Goal: Information Seeking & Learning: Check status

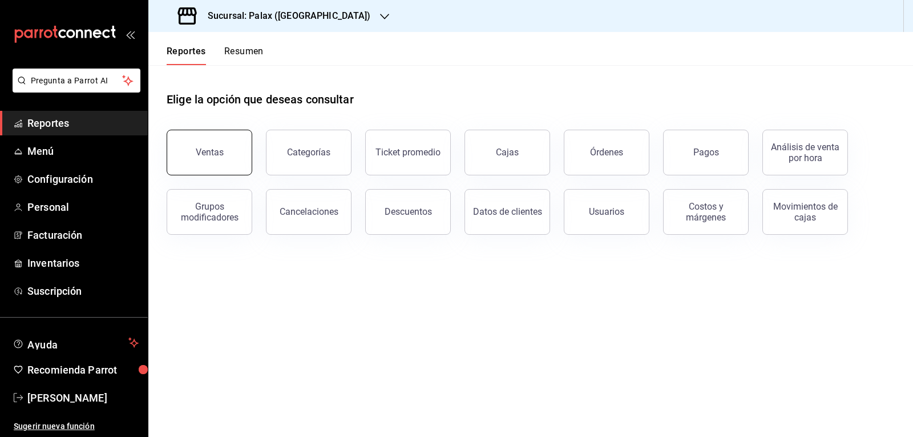
click at [214, 151] on div "Ventas" at bounding box center [210, 152] width 28 height 11
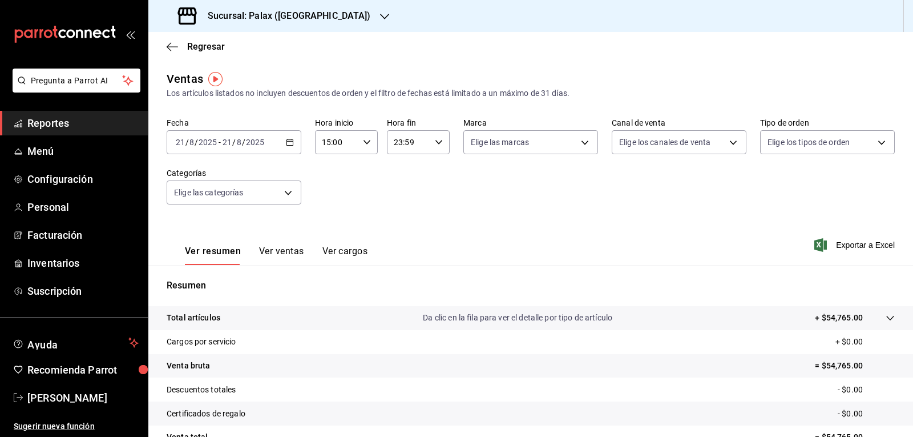
click at [363, 143] on \(Stroke\) "button" at bounding box center [366, 142] width 7 height 4
drag, startPoint x: 329, startPoint y: 234, endPoint x: 345, endPoint y: 184, distance: 52.7
click at [328, 235] on span "23" at bounding box center [328, 235] width 13 height 9
type input "23:00"
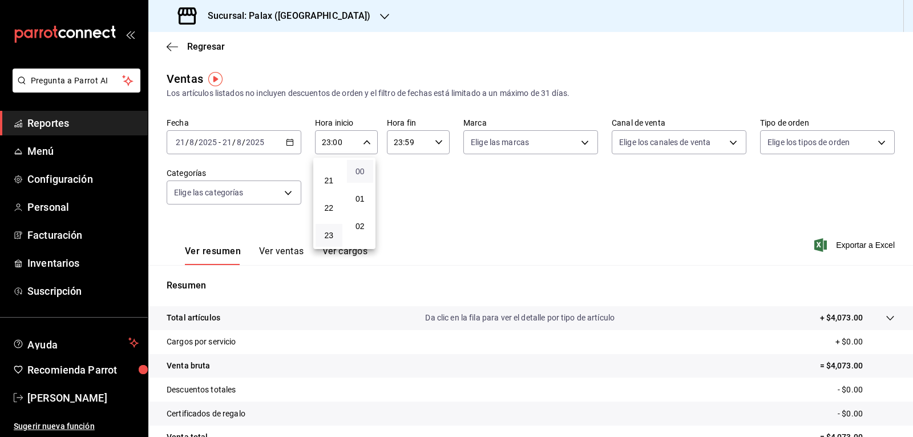
click at [357, 175] on span "00" at bounding box center [360, 171] width 13 height 9
click at [292, 145] on div at bounding box center [456, 218] width 913 height 437
click at [292, 145] on \(Stroke\) "button" at bounding box center [289, 142] width 7 height 6
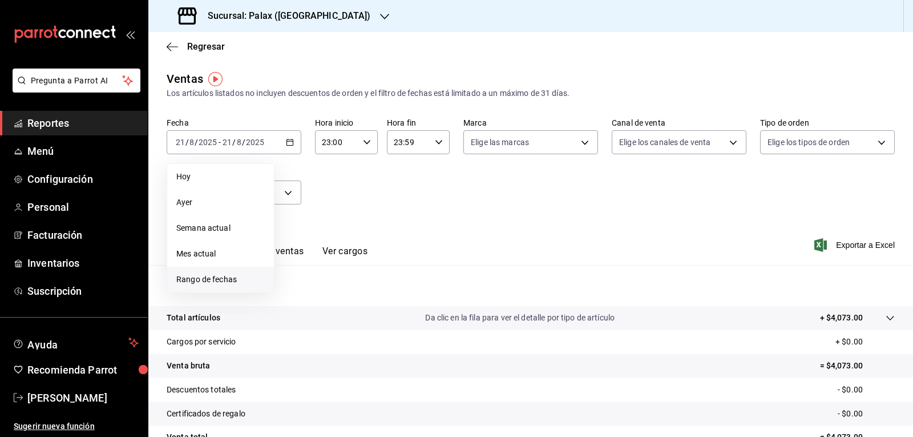
click at [229, 278] on span "Rango de fechas" at bounding box center [220, 279] width 88 height 12
click at [354, 301] on button "21" at bounding box center [359, 293] width 20 height 21
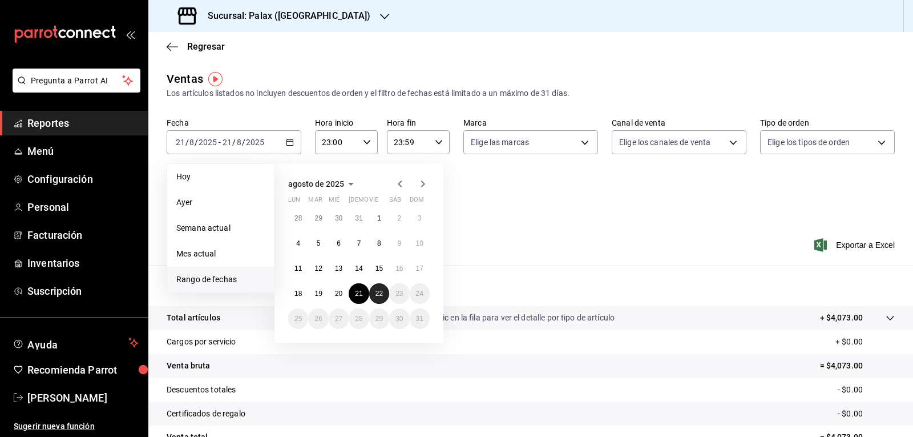
click at [373, 293] on button "22" at bounding box center [379, 293] width 20 height 21
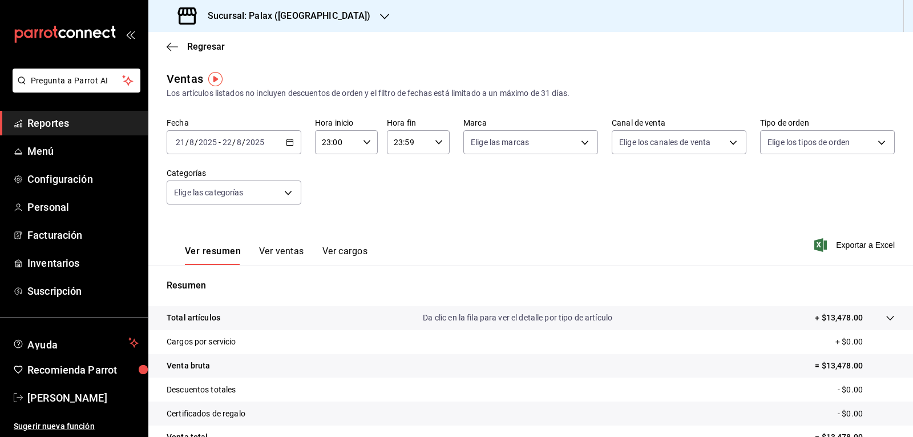
click at [435, 142] on \(Stroke\) "button" at bounding box center [438, 142] width 7 height 4
click at [396, 197] on span "07" at bounding box center [399, 196] width 13 height 9
click at [432, 171] on span "00" at bounding box center [431, 171] width 13 height 9
type input "07:00"
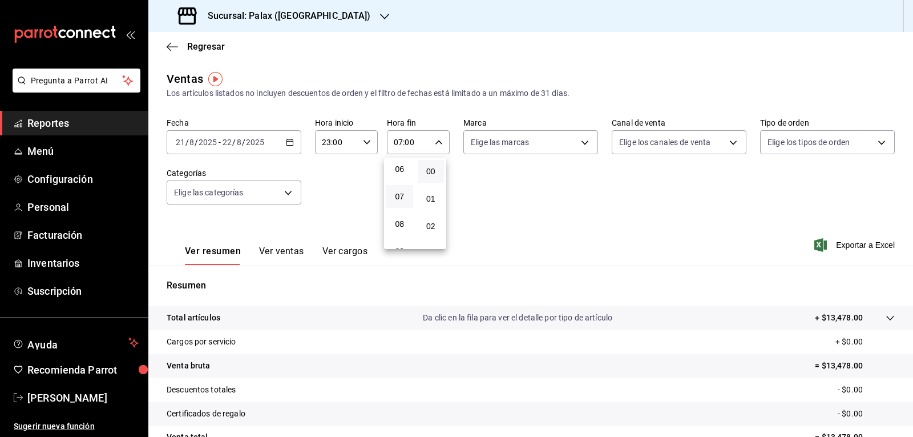
click at [579, 145] on div at bounding box center [456, 218] width 913 height 437
click at [579, 145] on body "Pregunta a Parrot AI Reportes Menú Configuración Personal Facturación Inventari…" at bounding box center [456, 218] width 913 height 437
click at [472, 186] on input "checkbox" at bounding box center [472, 186] width 10 height 10
checkbox input "true"
type input "8510d572-c45f-4696-9a08-afbf2d111022"
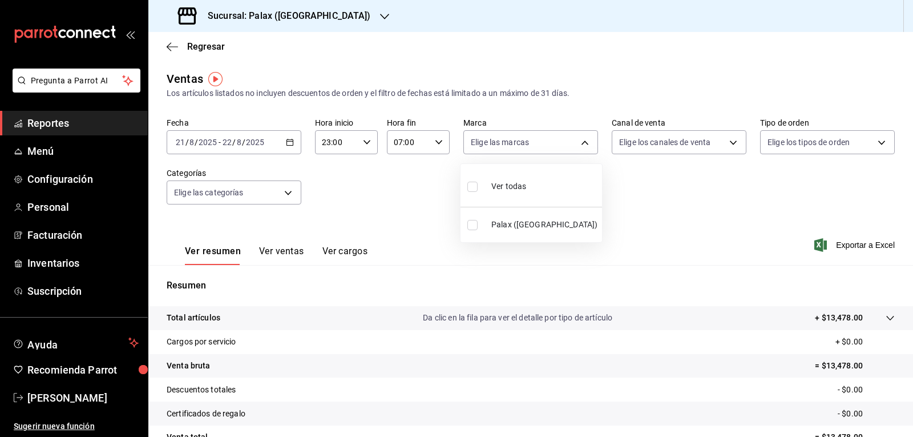
checkbox input "true"
click at [728, 143] on div at bounding box center [456, 218] width 913 height 437
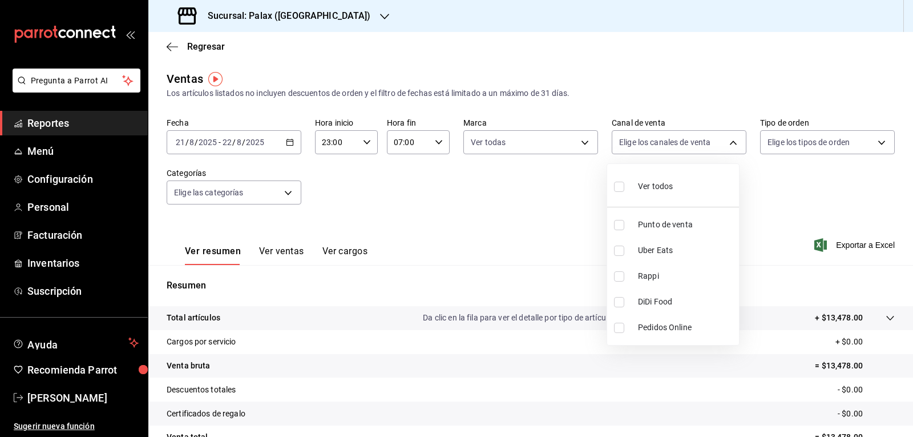
click at [728, 143] on body "Pregunta a Parrot AI Reportes Menú Configuración Personal Facturación Inventari…" at bounding box center [456, 218] width 913 height 437
click at [617, 187] on input "checkbox" at bounding box center [619, 186] width 10 height 10
checkbox input "true"
type input "PARROT,UBER_EATS,RAPPI,DIDI_FOOD,ONLINE"
checkbox input "true"
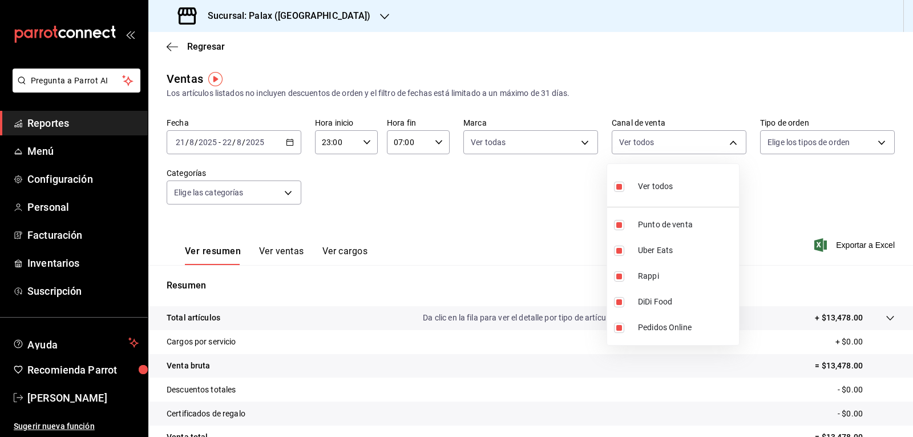
checkbox input "true"
click at [872, 144] on div at bounding box center [456, 218] width 913 height 437
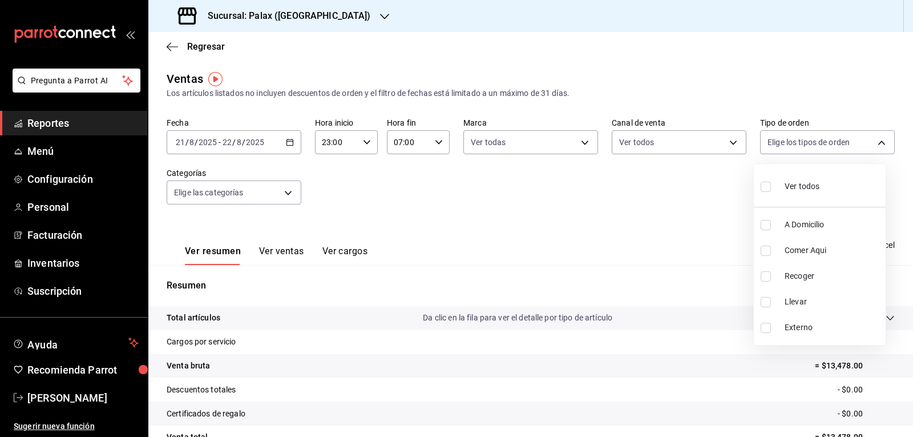
click at [872, 144] on body "Pregunta a Parrot AI Reportes Menú Configuración Personal Facturación Inventari…" at bounding box center [456, 218] width 913 height 437
click at [765, 184] on input "checkbox" at bounding box center [766, 186] width 10 height 10
checkbox input "true"
type input "6d325fbd-53e7-4f6b-8d89-6356796c0e8d,b8c2ff7f-0c1f-4fef-80cf-bc155c6bbc3b,a732b…"
checkbox input "true"
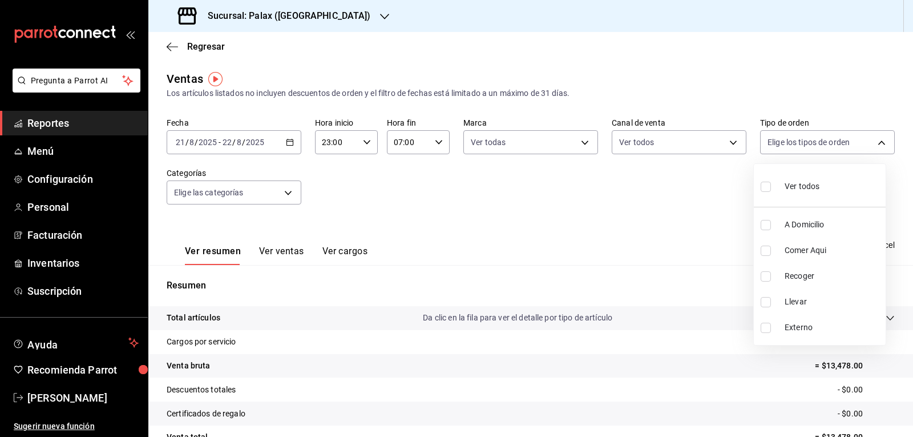
checkbox input "true"
click at [288, 193] on div at bounding box center [456, 218] width 913 height 437
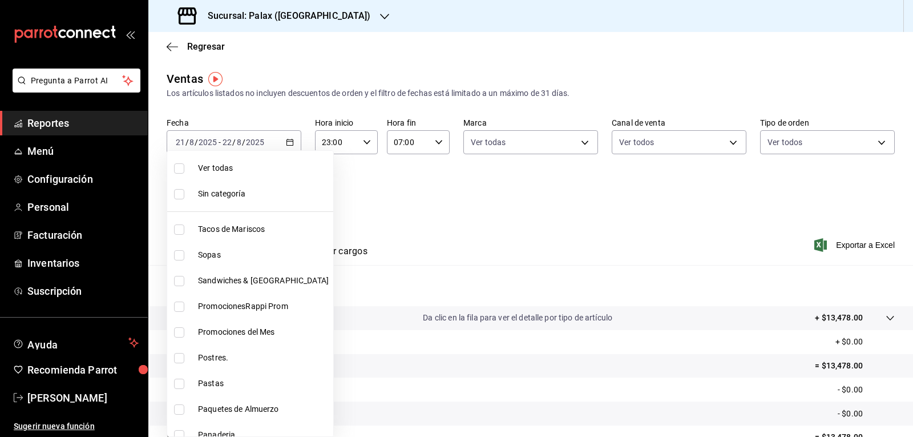
click at [288, 193] on body "Pregunta a Parrot AI Reportes Menú Configuración Personal Facturación Inventari…" at bounding box center [456, 218] width 913 height 437
click at [178, 333] on input "checkbox" at bounding box center [179, 332] width 10 height 10
checkbox input "true"
type input "e3a7d4a2-e7c5-4f8c-a0a8-f604c2e2d742"
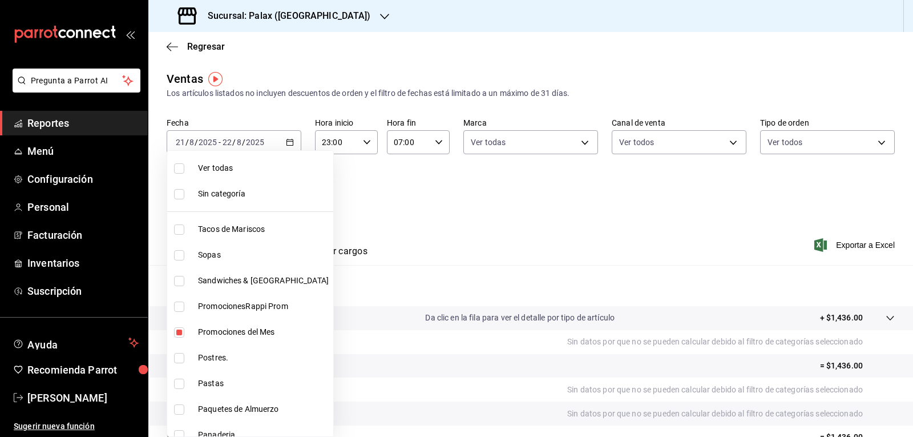
click at [179, 356] on input "checkbox" at bounding box center [179, 358] width 10 height 10
checkbox input "true"
type input "e3a7d4a2-e7c5-4f8c-a0a8-f604c2e2d742,5f074bd3-619d-4e10-94fa-620713841d38"
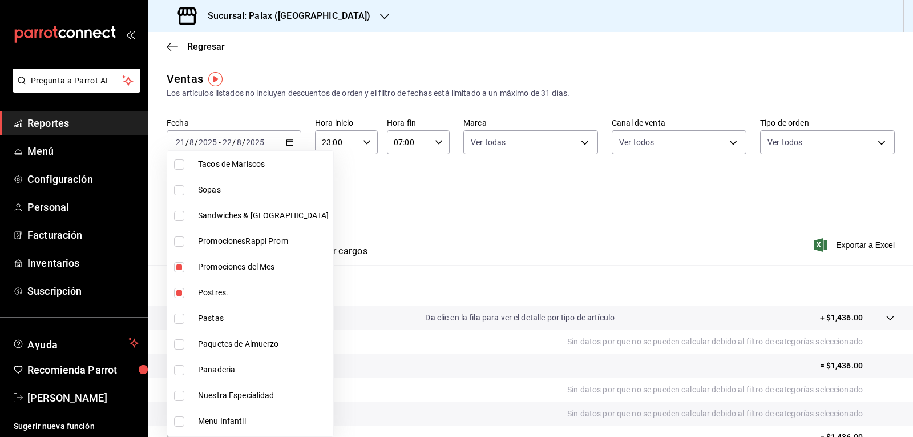
scroll to position [114, 0]
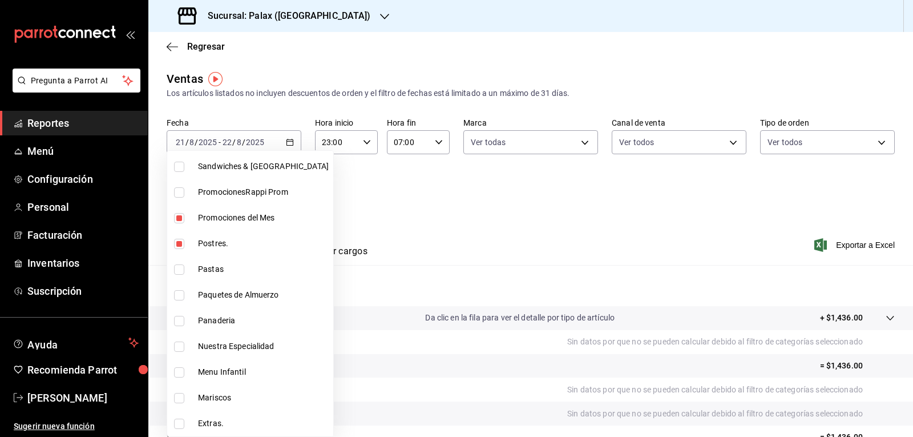
click at [179, 321] on input "checkbox" at bounding box center [179, 321] width 10 height 10
checkbox input "true"
type input "e3a7d4a2-e7c5-4f8c-a0a8-f604c2e2d742,5f074bd3-619d-4e10-94fa-620713841d38,90d14…"
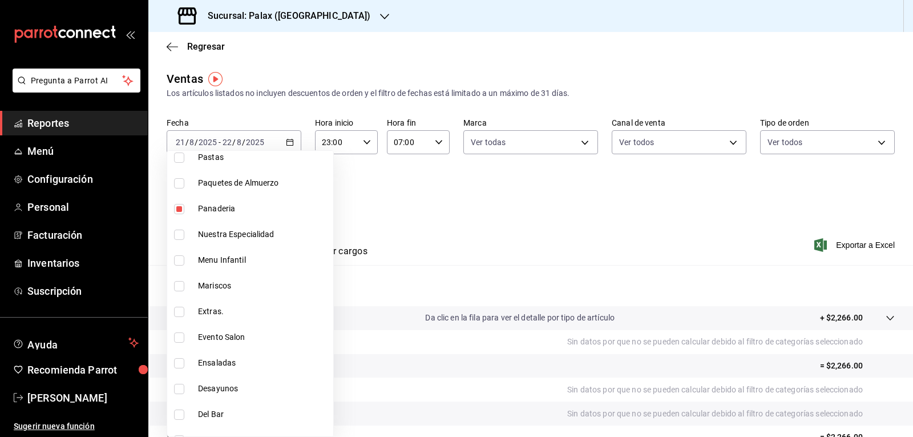
scroll to position [228, 0]
click at [179, 310] on input "checkbox" at bounding box center [179, 309] width 10 height 10
checkbox input "true"
type input "e3a7d4a2-e7c5-4f8c-a0a8-f604c2e2d742,5f074bd3-619d-4e10-94fa-620713841d38,90d14…"
click at [180, 387] on input "checkbox" at bounding box center [179, 386] width 10 height 10
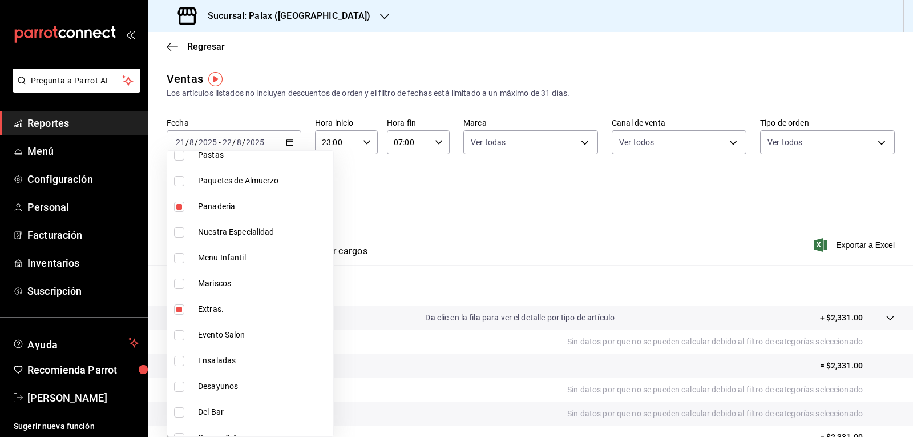
checkbox input "true"
type input "e3a7d4a2-e7c5-4f8c-a0a8-f604c2e2d742,5f074bd3-619d-4e10-94fa-620713841d38,90d14…"
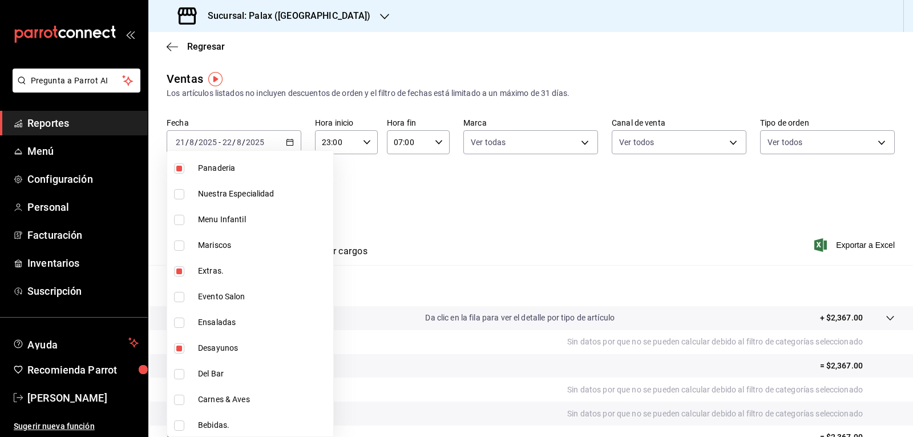
scroll to position [285, 0]
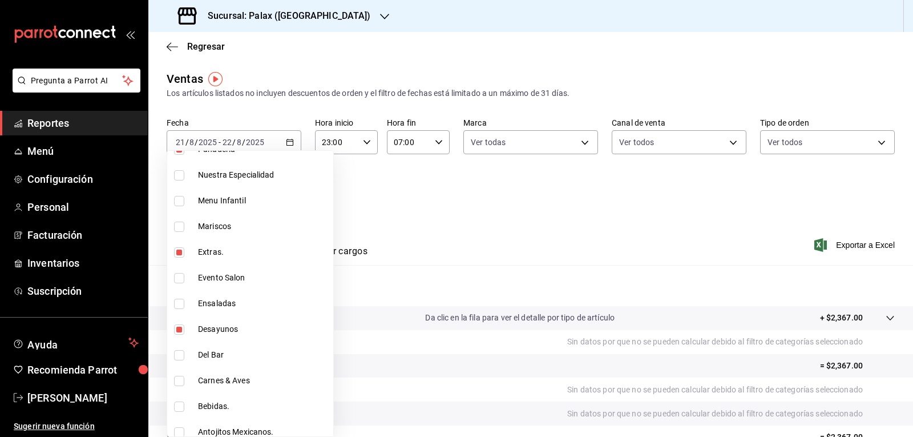
click at [180, 355] on input "checkbox" at bounding box center [179, 355] width 10 height 10
checkbox input "true"
type input "e3a7d4a2-e7c5-4f8c-a0a8-f604c2e2d742,5f074bd3-619d-4e10-94fa-620713841d38,90d14…"
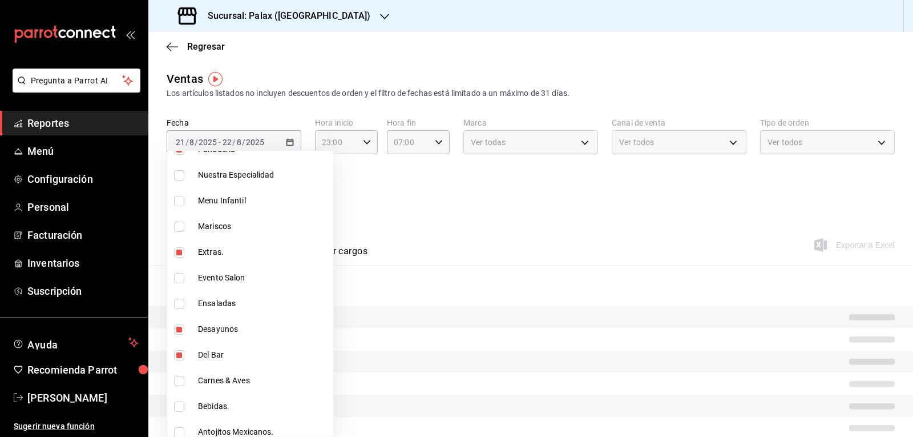
scroll to position [342, 0]
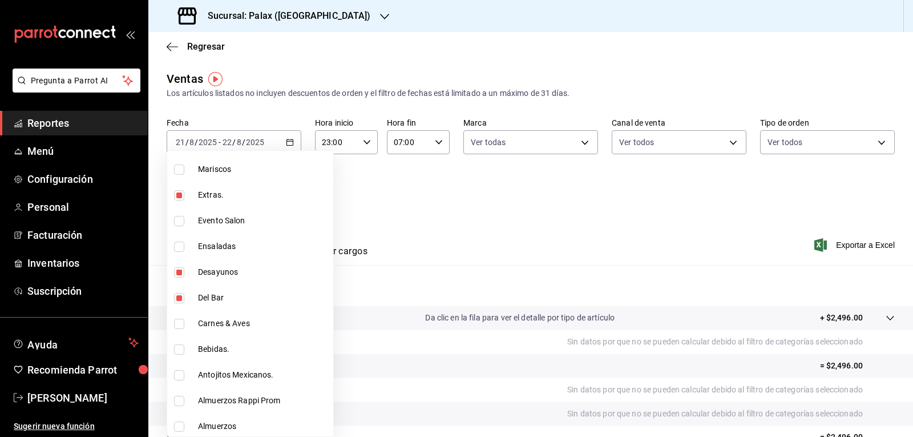
click at [180, 350] on input "checkbox" at bounding box center [179, 349] width 10 height 10
checkbox input "true"
type input "e3a7d4a2-e7c5-4f8c-a0a8-f604c2e2d742,5f074bd3-619d-4e10-94fa-620713841d38,90d14…"
click at [179, 377] on input "checkbox" at bounding box center [179, 375] width 10 height 10
checkbox input "true"
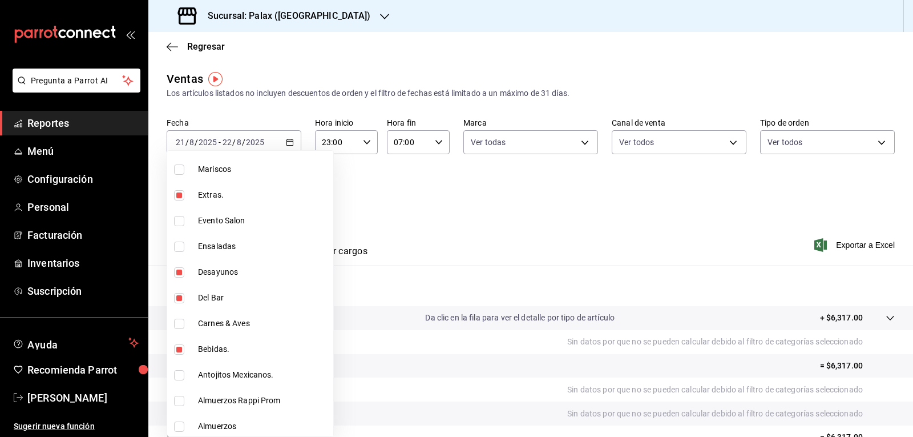
type input "e3a7d4a2-e7c5-4f8c-a0a8-f604c2e2d742,5f074bd3-619d-4e10-94fa-620713841d38,90d14…"
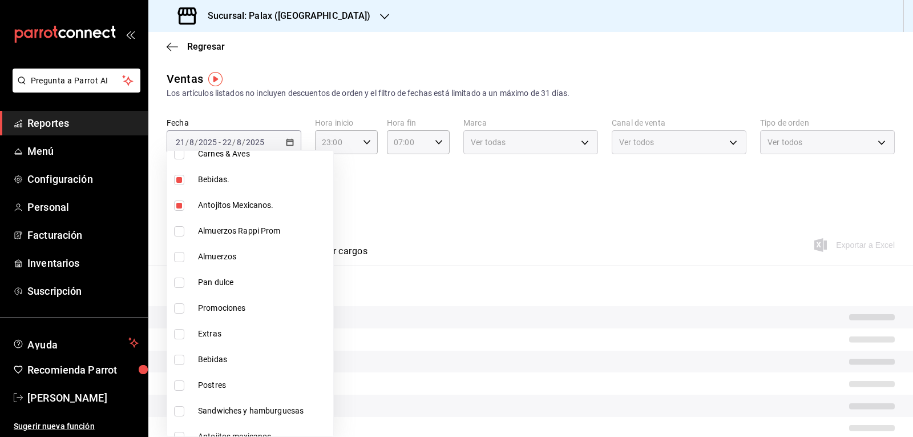
scroll to position [514, 0]
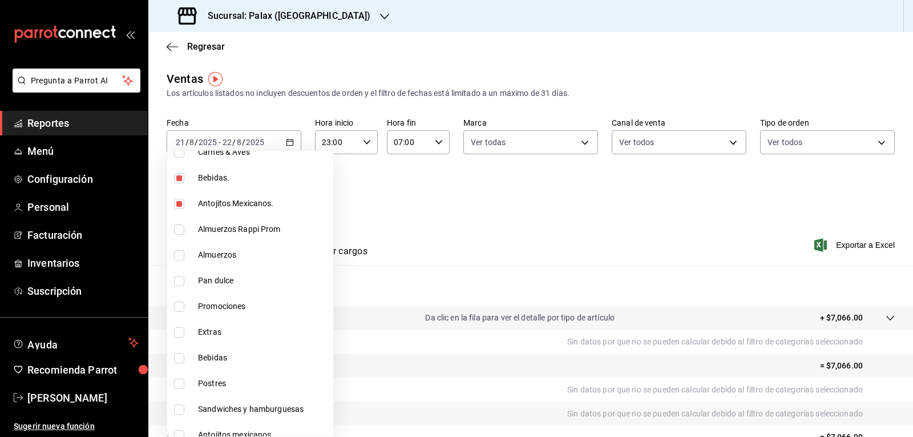
click at [178, 280] on input "checkbox" at bounding box center [179, 281] width 10 height 10
checkbox input "true"
type input "e3a7d4a2-e7c5-4f8c-a0a8-f604c2e2d742,5f074bd3-619d-4e10-94fa-620713841d38,90d14…"
click at [179, 309] on input "checkbox" at bounding box center [179, 306] width 10 height 10
checkbox input "true"
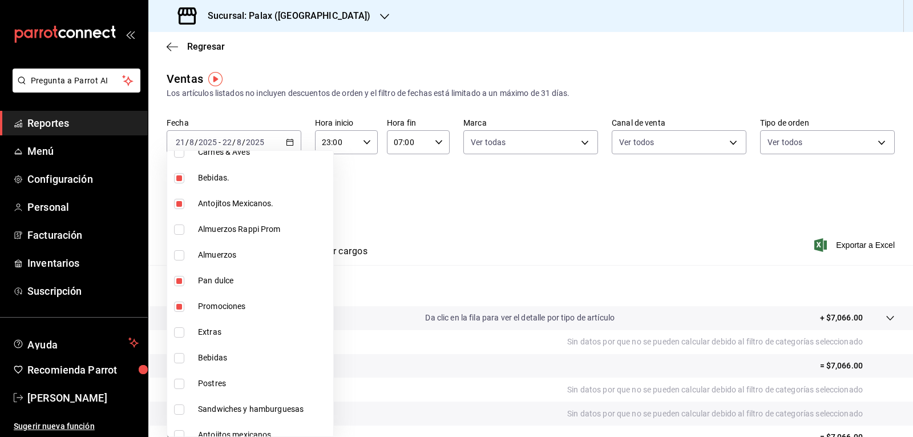
type input "e3a7d4a2-e7c5-4f8c-a0a8-f604c2e2d742,5f074bd3-619d-4e10-94fa-620713841d38,90d14…"
click at [179, 356] on input "checkbox" at bounding box center [179, 358] width 10 height 10
checkbox input "true"
type input "e3a7d4a2-e7c5-4f8c-a0a8-f604c2e2d742,5f074bd3-619d-4e10-94fa-620713841d38,90d14…"
click at [177, 379] on input "checkbox" at bounding box center [179, 383] width 10 height 10
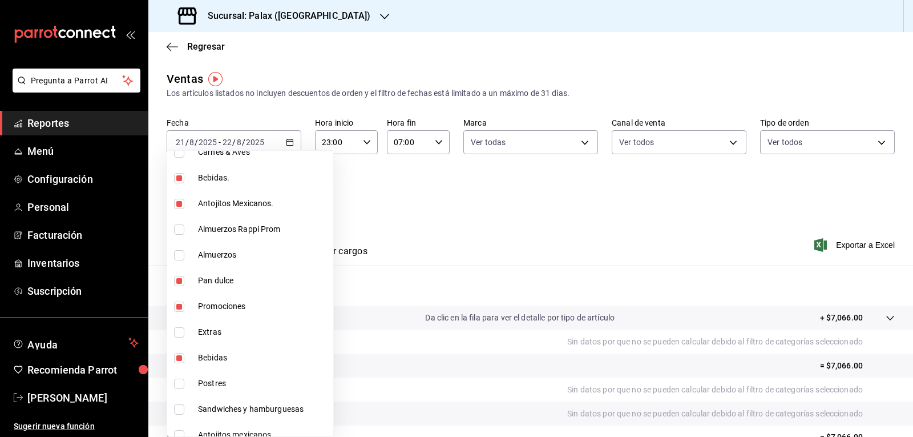
checkbox input "true"
type input "e3a7d4a2-e7c5-4f8c-a0a8-f604c2e2d742,5f074bd3-619d-4e10-94fa-620713841d38,90d14…"
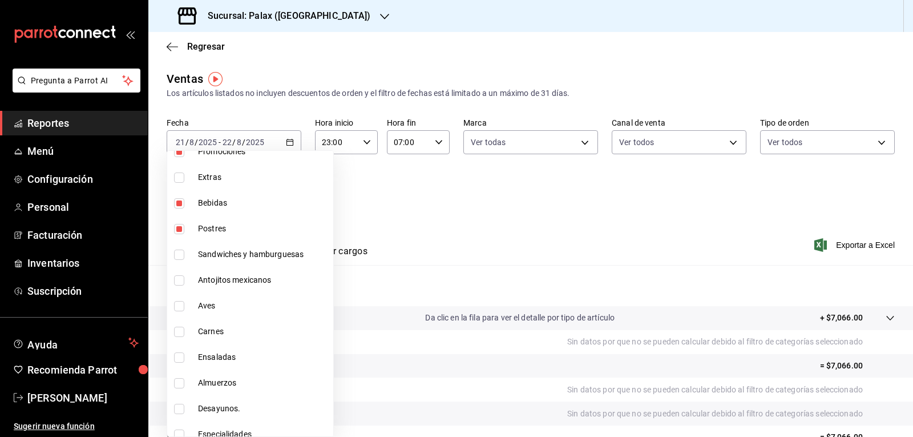
scroll to position [679, 0]
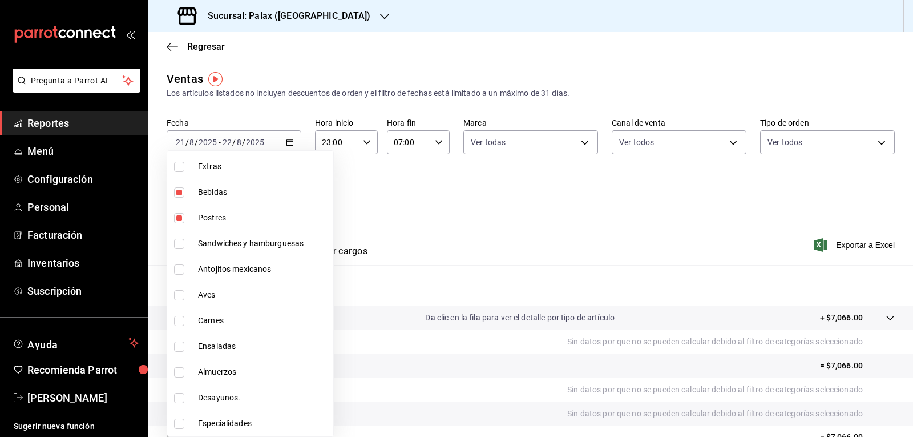
click at [384, 230] on div at bounding box center [456, 218] width 913 height 437
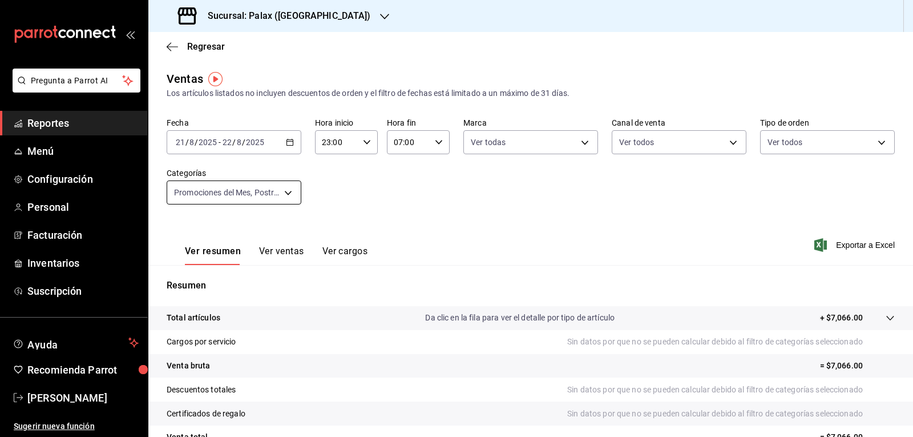
click at [287, 192] on body "Pregunta a Parrot AI Reportes Menú Configuración Personal Facturación Inventari…" at bounding box center [456, 218] width 913 height 437
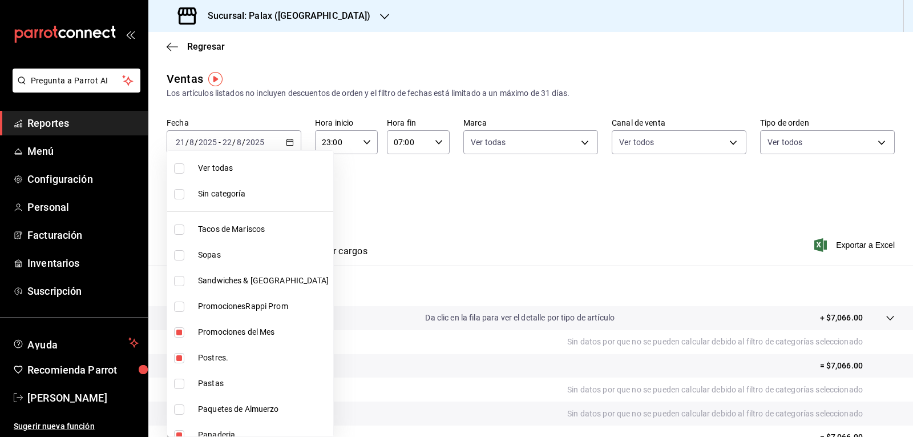
click at [485, 253] on div at bounding box center [456, 218] width 913 height 437
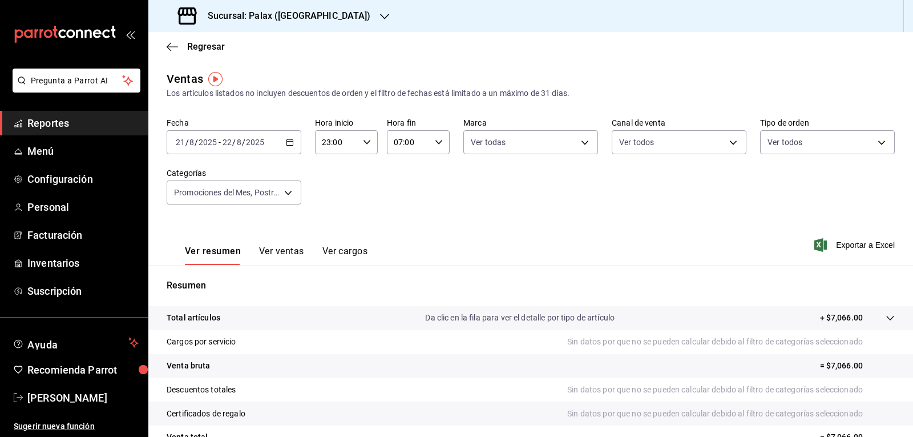
click at [269, 251] on button "Ver ventas" at bounding box center [281, 254] width 45 height 19
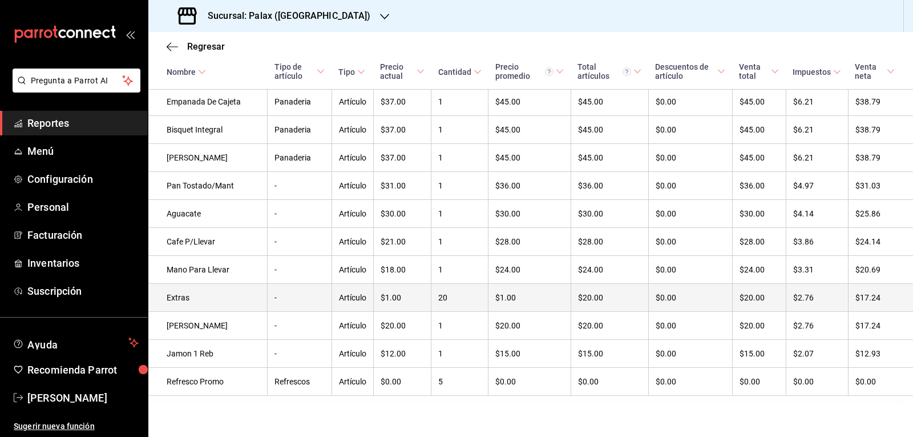
scroll to position [1204, 0]
